Goal: Task Accomplishment & Management: Complete application form

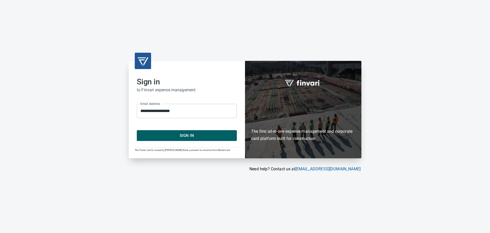
click at [185, 134] on span "Sign In" at bounding box center [186, 135] width 89 height 7
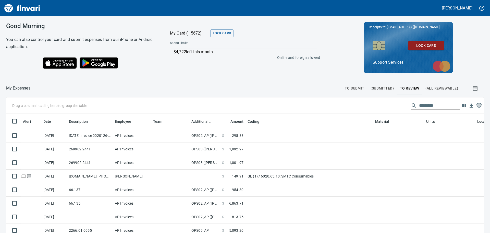
scroll to position [169, 467]
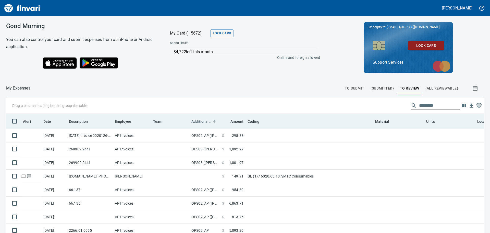
click at [202, 123] on span "Additional Reviewer" at bounding box center [202, 121] width 20 height 6
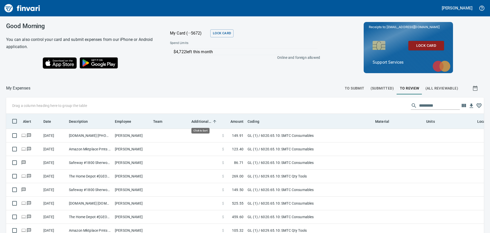
click at [202, 123] on span "Additional Reviewer" at bounding box center [202, 121] width 20 height 6
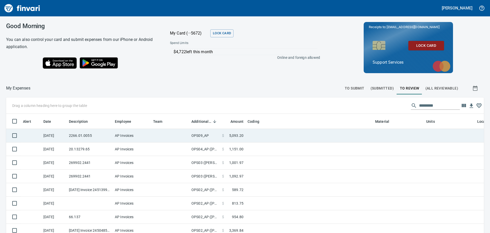
click at [208, 136] on td "OPS09_AP" at bounding box center [204, 136] width 31 height 14
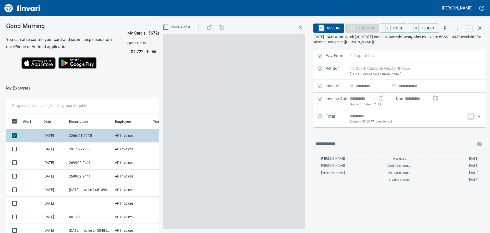
scroll to position [169, 339]
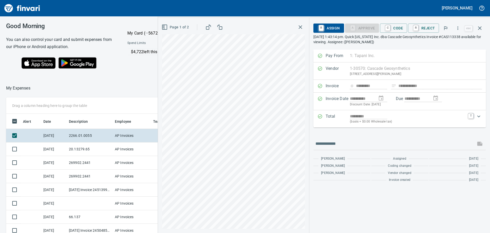
click at [303, 27] on icon "button" at bounding box center [300, 27] width 6 height 6
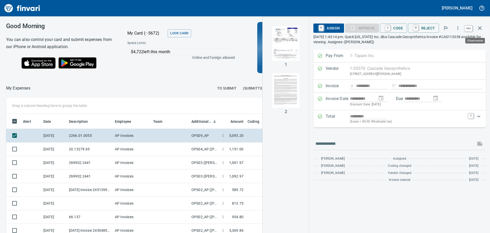
click at [483, 28] on icon "button" at bounding box center [480, 28] width 6 height 6
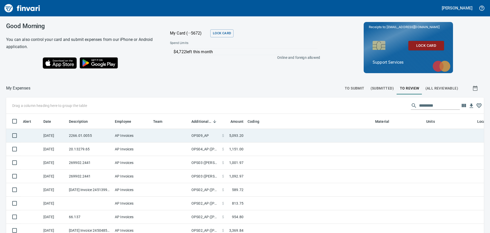
click at [258, 135] on td at bounding box center [310, 136] width 128 height 14
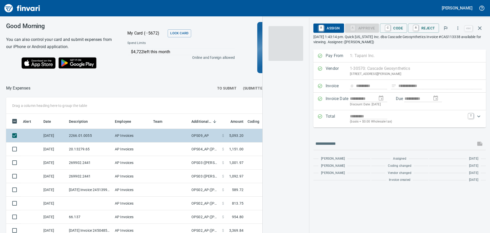
scroll to position [169, 339]
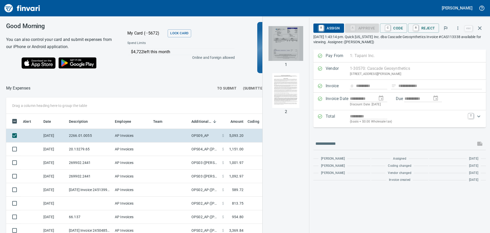
click at [279, 52] on img "button" at bounding box center [286, 43] width 35 height 35
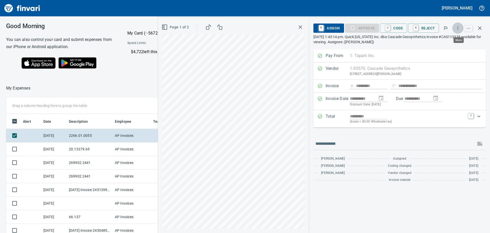
click at [459, 29] on icon "button" at bounding box center [458, 28] width 5 height 5
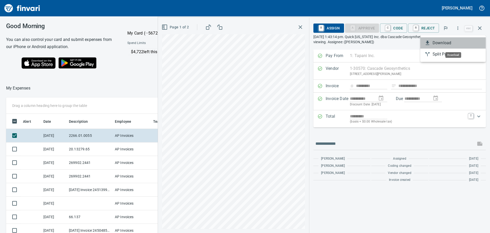
click at [446, 47] on li "Download" at bounding box center [453, 42] width 65 height 11
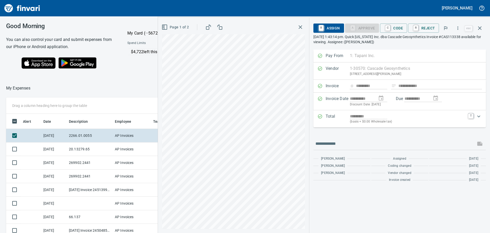
click at [390, 29] on link "C" at bounding box center [388, 28] width 5 height 6
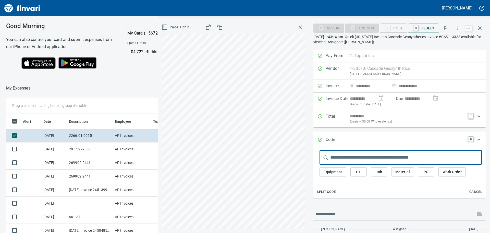
click at [362, 172] on span "GL" at bounding box center [359, 172] width 8 height 6
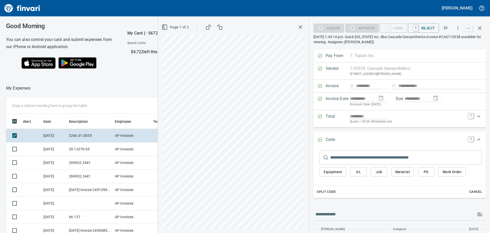
click at [361, 172] on span "GL" at bounding box center [359, 172] width 8 height 6
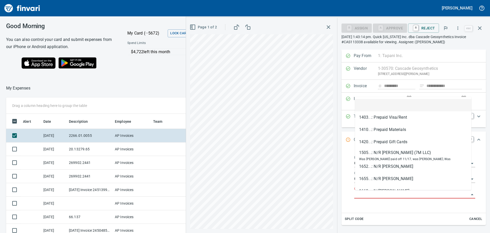
click at [375, 191] on input "GL Account" at bounding box center [411, 194] width 115 height 7
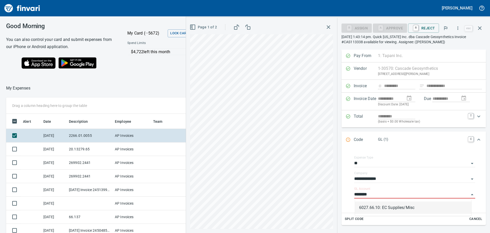
click at [374, 206] on li "6027.66.10: EC Supplies/Misc" at bounding box center [413, 207] width 116 height 12
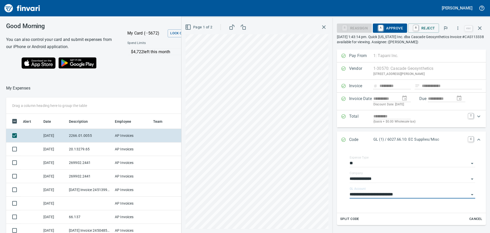
type input "**********"
drag, startPoint x: 387, startPoint y: 29, endPoint x: 379, endPoint y: 37, distance: 11.4
click at [387, 29] on span "A Approve" at bounding box center [390, 28] width 26 height 9
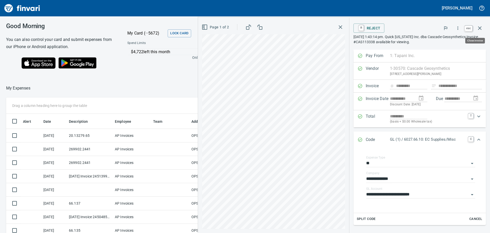
click at [483, 24] on button "button" at bounding box center [480, 28] width 12 height 12
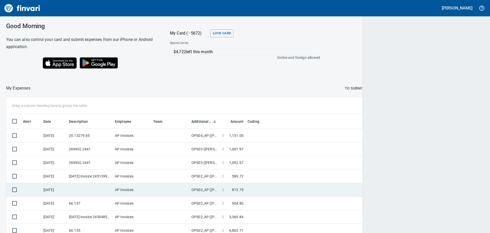
scroll to position [169, 466]
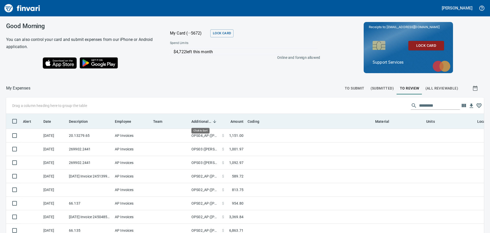
click at [201, 122] on span "Additional Reviewer" at bounding box center [202, 121] width 20 height 6
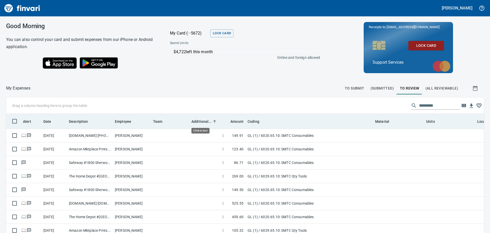
click at [201, 122] on span "Additional Reviewer" at bounding box center [202, 121] width 20 height 6
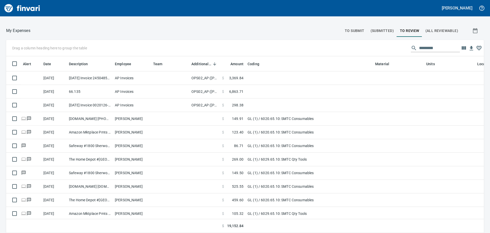
scroll to position [64, 0]
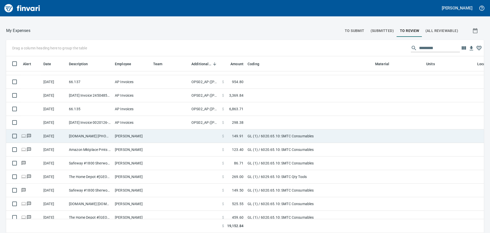
drag, startPoint x: 199, startPoint y: 142, endPoint x: 147, endPoint y: 136, distance: 52.4
click at [147, 136] on td "[PERSON_NAME]" at bounding box center [132, 136] width 38 height 14
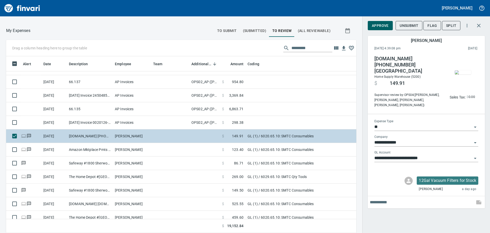
scroll to position [169, 339]
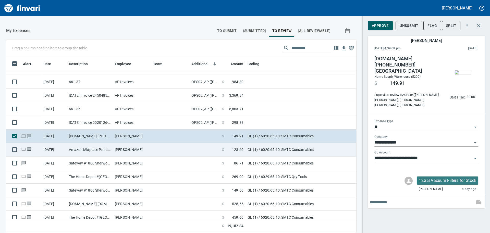
click at [151, 148] on td at bounding box center [170, 150] width 38 height 14
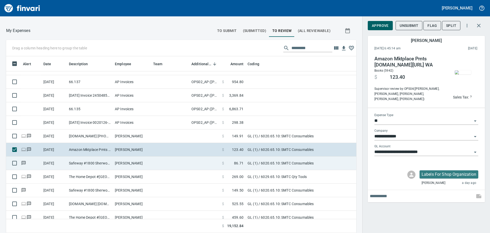
click at [152, 157] on td at bounding box center [170, 163] width 38 height 14
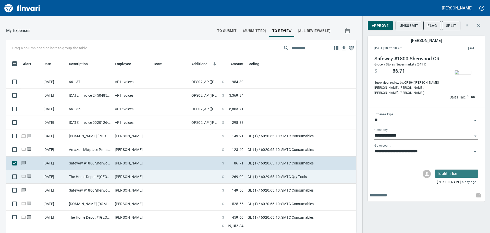
click at [154, 170] on td at bounding box center [170, 177] width 38 height 14
type input "**********"
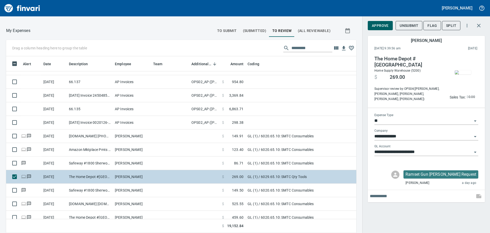
click at [156, 179] on td at bounding box center [170, 177] width 38 height 14
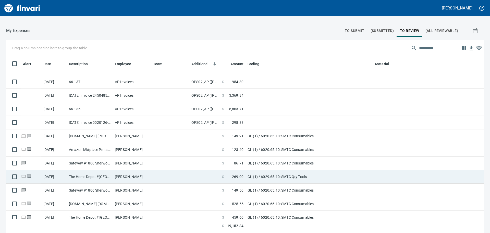
scroll to position [169, 465]
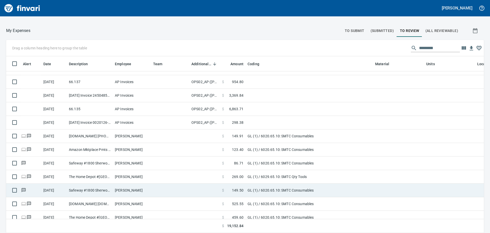
click at [156, 189] on td at bounding box center [170, 190] width 38 height 14
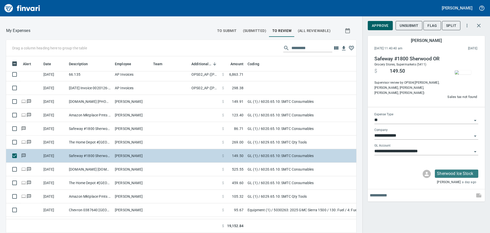
scroll to position [115, 0]
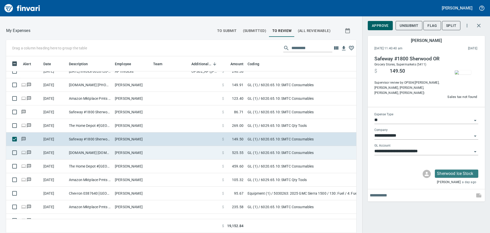
click at [158, 156] on td at bounding box center [170, 153] width 38 height 14
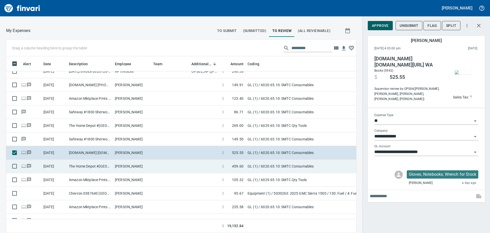
click at [160, 169] on td at bounding box center [170, 166] width 38 height 14
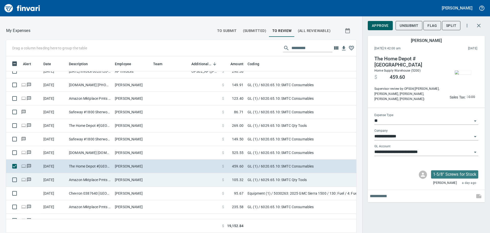
click at [161, 178] on td at bounding box center [170, 180] width 38 height 14
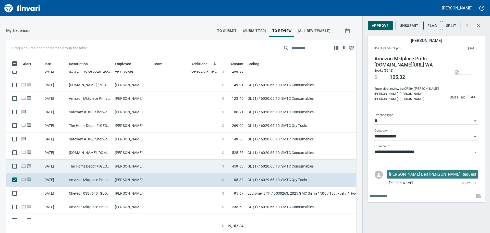
click at [158, 162] on td at bounding box center [170, 166] width 38 height 14
type input "**********"
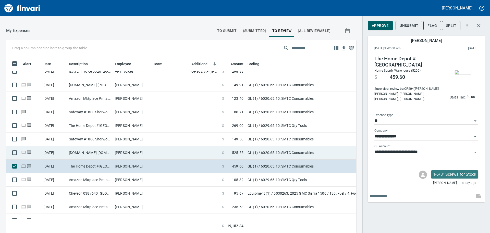
click at [157, 156] on td at bounding box center [170, 153] width 38 height 14
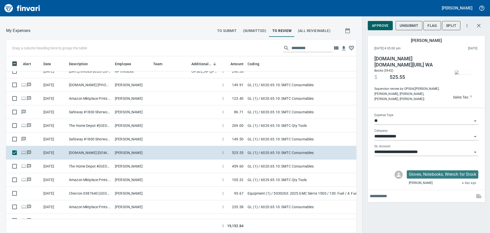
click at [469, 72] on img "button" at bounding box center [463, 72] width 16 height 4
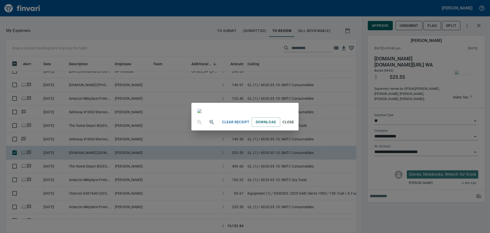
drag, startPoint x: 250, startPoint y: 164, endPoint x: 248, endPoint y: 166, distance: 2.9
click at [295, 125] on span "Close" at bounding box center [288, 122] width 12 height 6
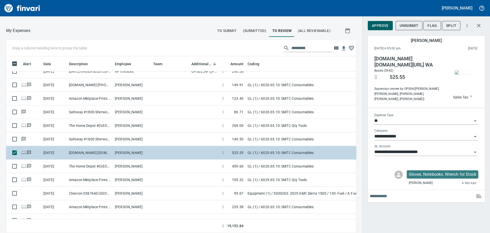
scroll to position [140, 0]
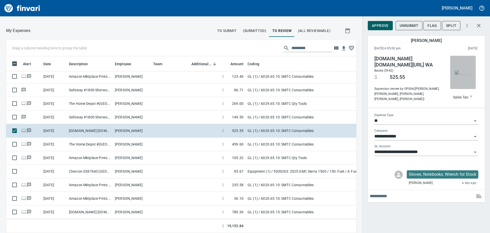
click at [467, 74] on img "button" at bounding box center [463, 72] width 16 height 4
